Goal: Transaction & Acquisition: Purchase product/service

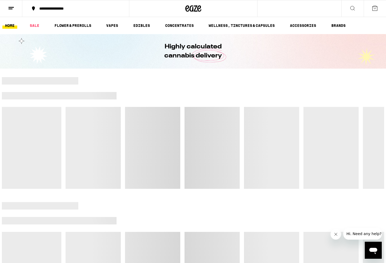
scroll to position [0, 0]
click at [33, 25] on link "SALE" at bounding box center [34, 25] width 15 height 6
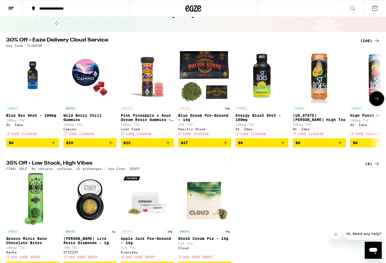
scroll to position [3, 0]
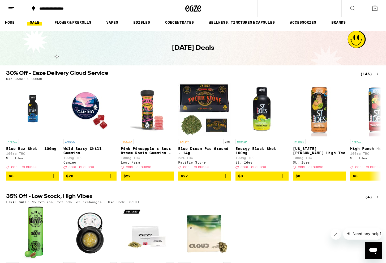
click at [370, 74] on div "(146)" at bounding box center [370, 74] width 20 height 6
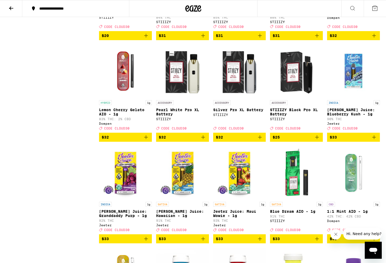
scroll to position [1856, 0]
